Goal: Transaction & Acquisition: Obtain resource

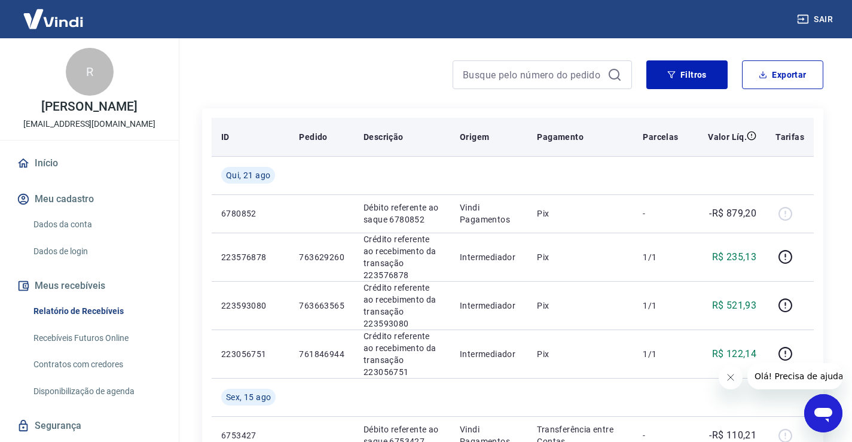
scroll to position [60, 0]
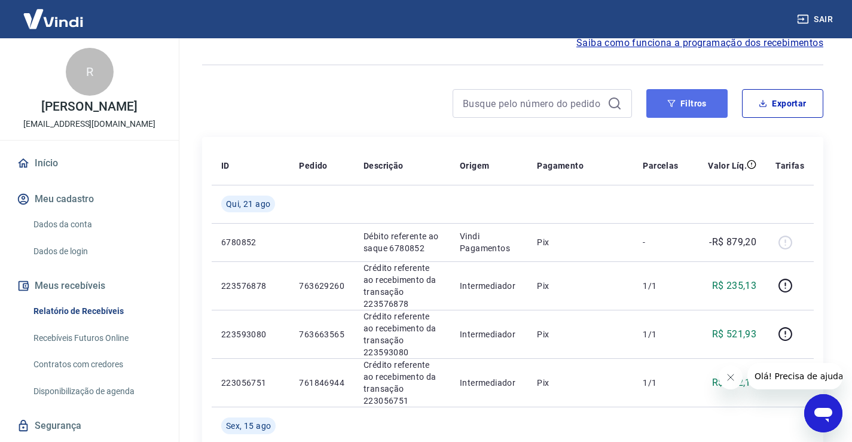
click at [675, 105] on icon "button" at bounding box center [671, 103] width 8 height 8
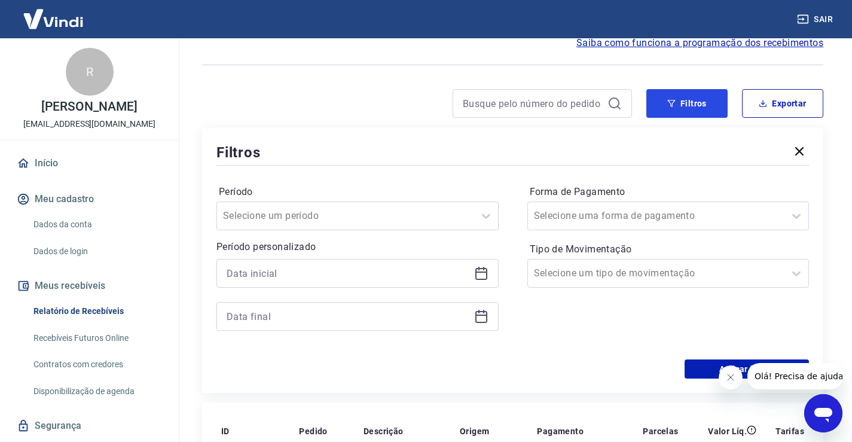
scroll to position [120, 0]
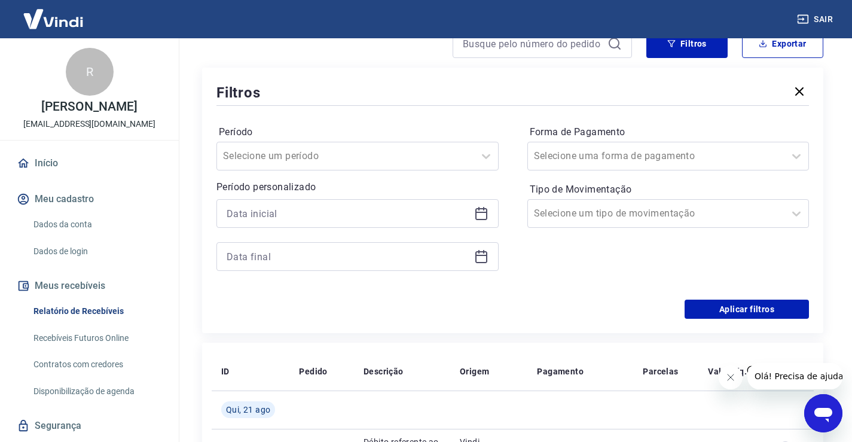
click at [484, 214] on icon at bounding box center [481, 213] width 14 height 14
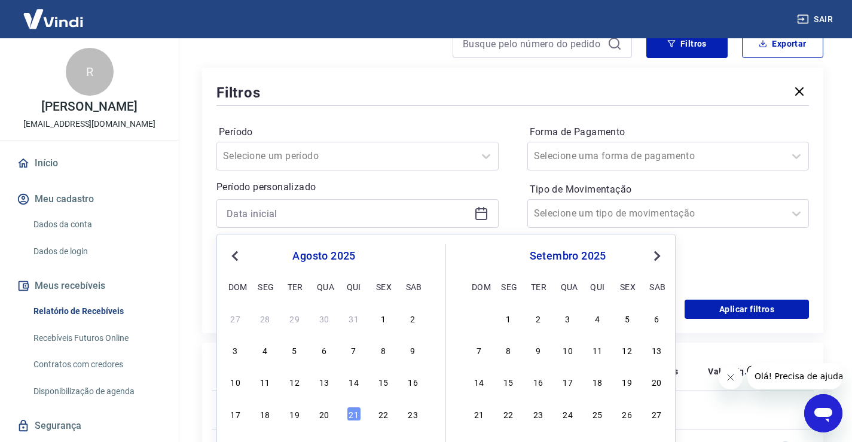
click at [234, 262] on button "Previous Month" at bounding box center [235, 256] width 14 height 14
click at [238, 262] on button "Previous Month" at bounding box center [235, 256] width 14 height 14
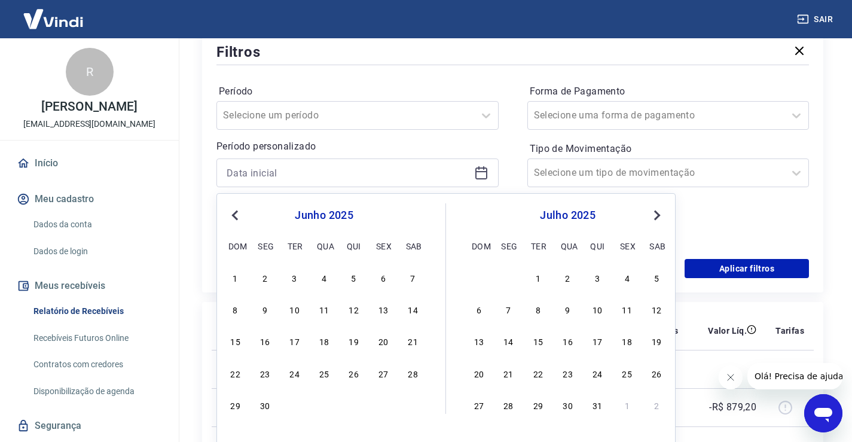
scroll to position [179, 0]
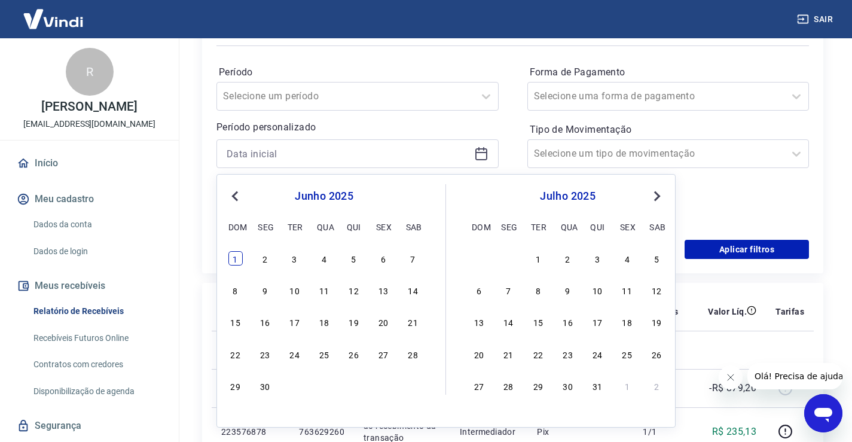
click at [236, 254] on div "1" at bounding box center [235, 258] width 14 height 14
type input "[DATE]"
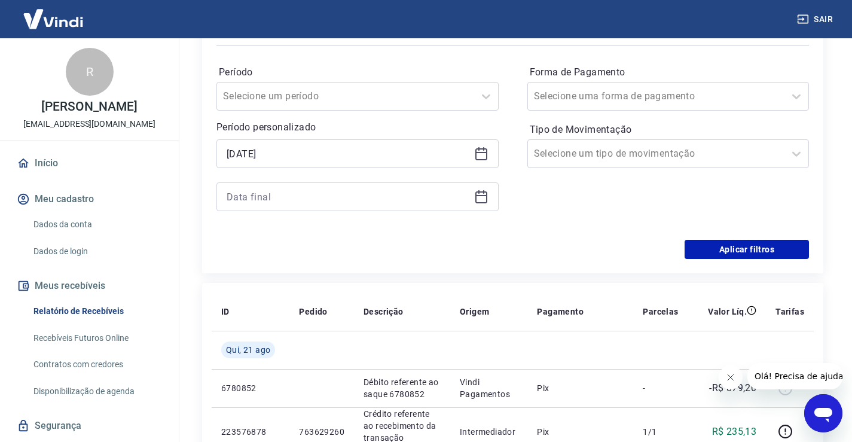
click at [483, 201] on icon at bounding box center [481, 197] width 14 height 14
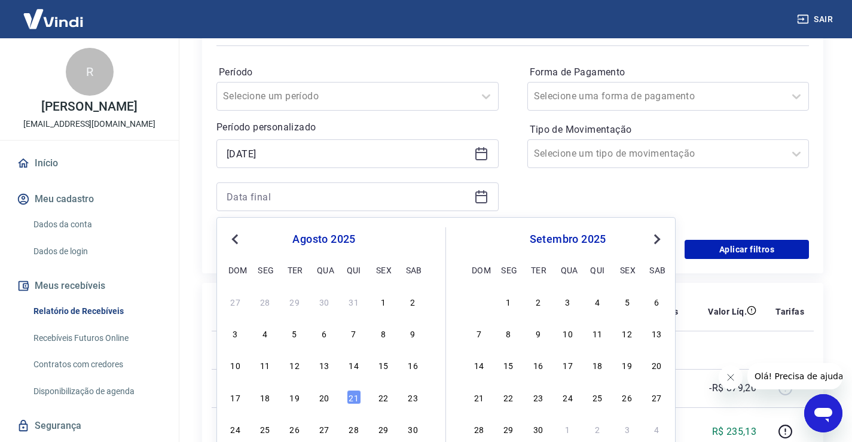
click at [241, 239] on div "Previous Month Next Month [DATE] dom seg ter qua qui sex sab 27 28 29 30 31 1 2…" at bounding box center [446, 344] width 459 height 254
click at [236, 237] on span "Previous Month" at bounding box center [236, 239] width 0 height 14
click at [236, 239] on span "Previous Month" at bounding box center [236, 239] width 0 height 14
click at [266, 428] on div "30" at bounding box center [265, 429] width 14 height 14
type input "[DATE]"
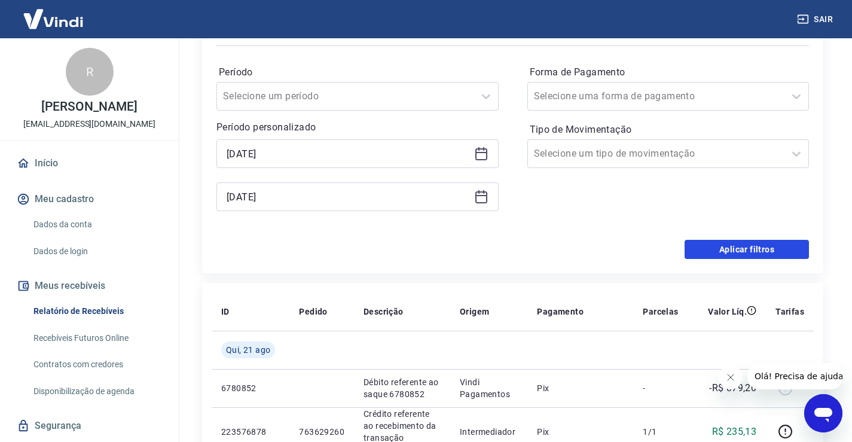
click at [751, 246] on button "Aplicar filtros" at bounding box center [747, 249] width 124 height 19
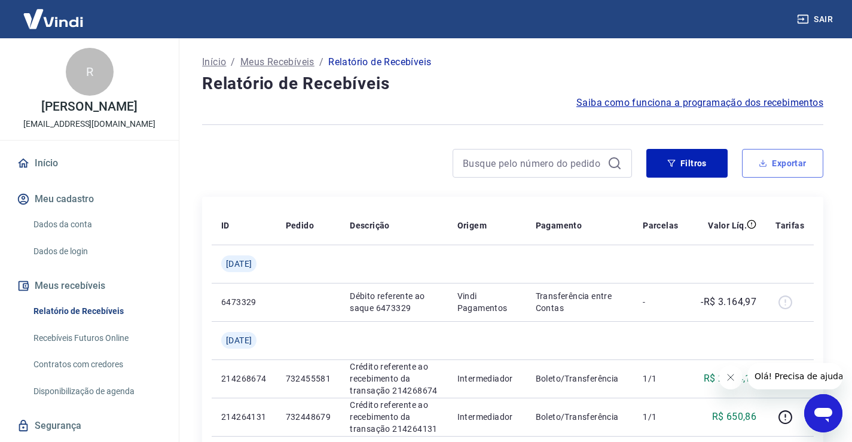
click at [783, 170] on button "Exportar" at bounding box center [782, 163] width 81 height 29
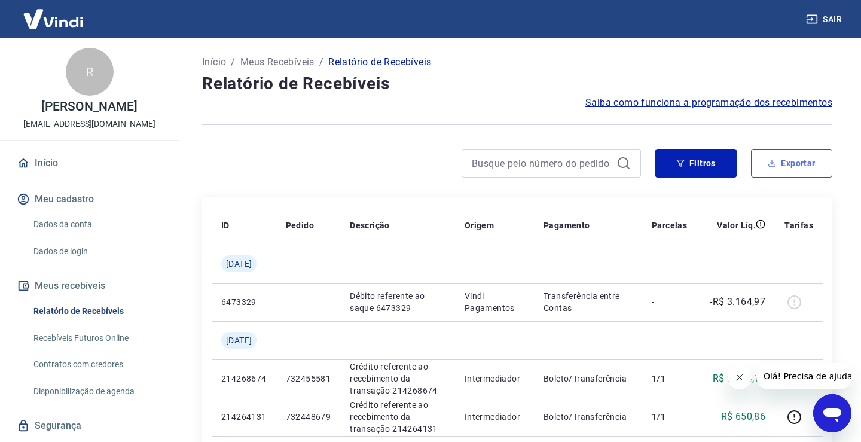
type input "[DATE]"
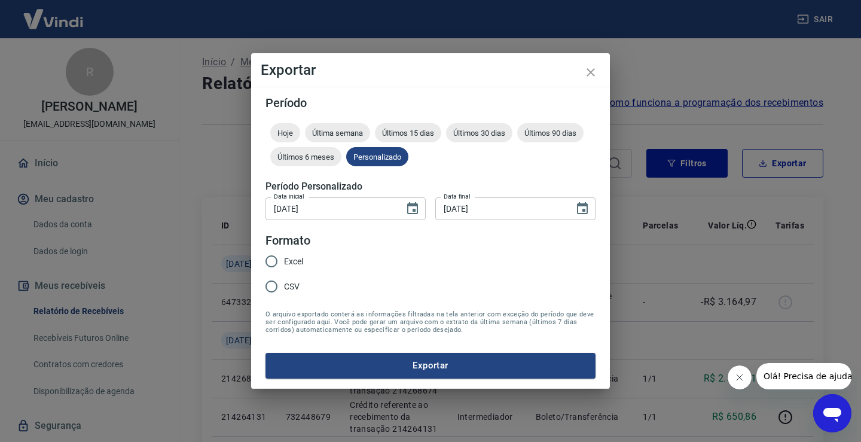
click at [269, 262] on input "Excel" at bounding box center [271, 261] width 25 height 25
radio input "true"
click at [437, 365] on button "Exportar" at bounding box center [431, 365] width 330 height 25
